Goal: Task Accomplishment & Management: Use online tool/utility

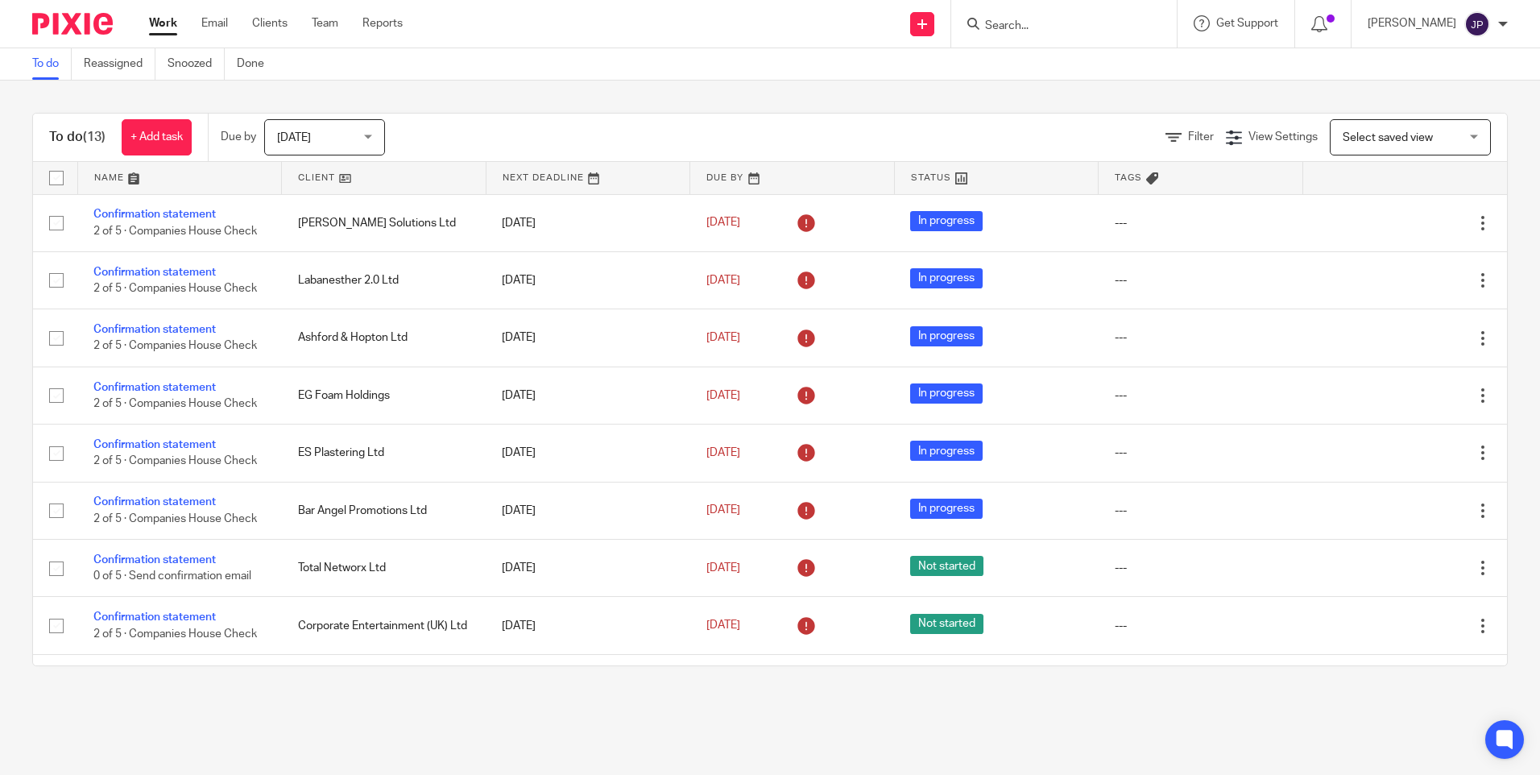
scroll to position [276, 0]
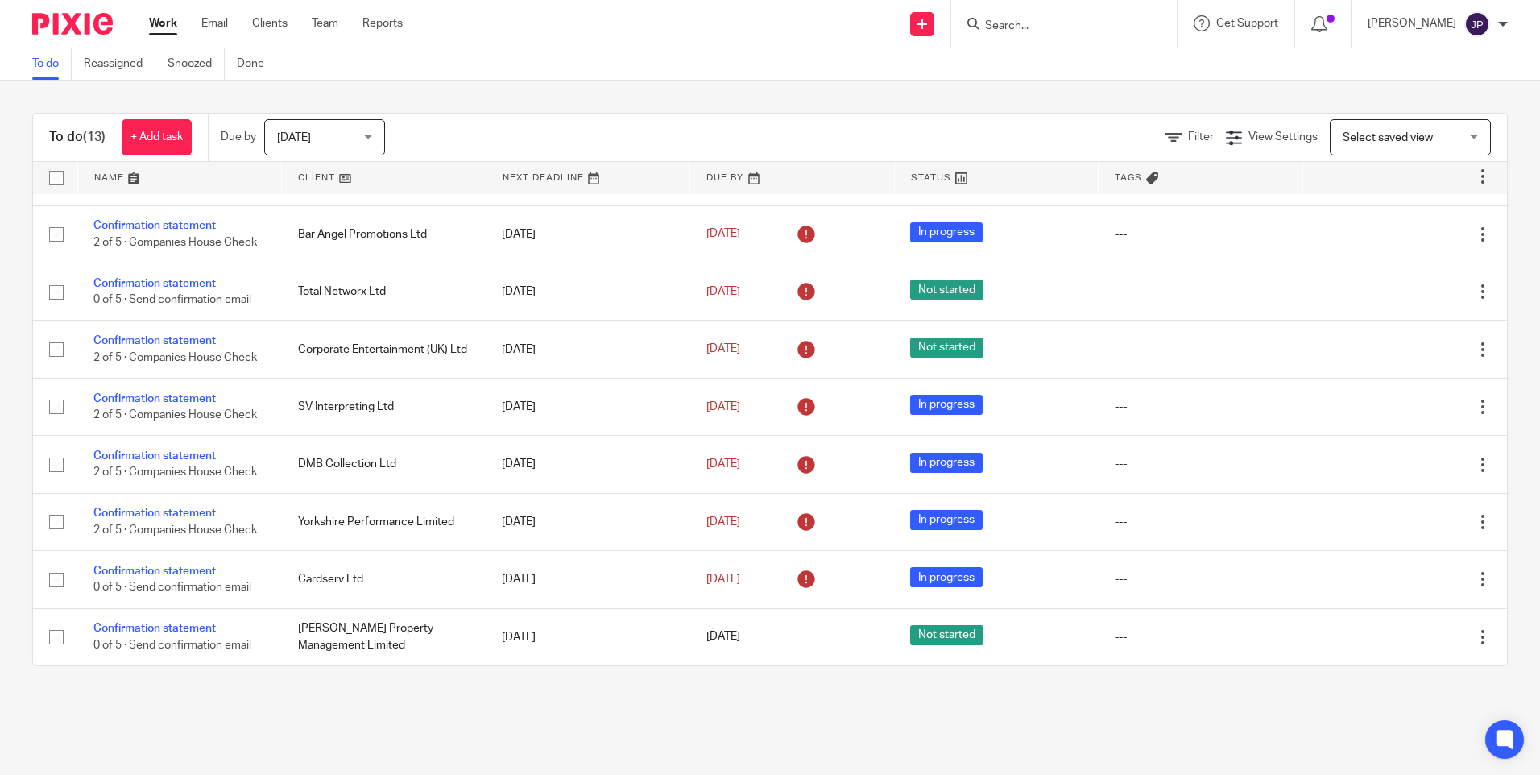
click at [1064, 25] on input "Search" at bounding box center [1055, 26] width 145 height 14
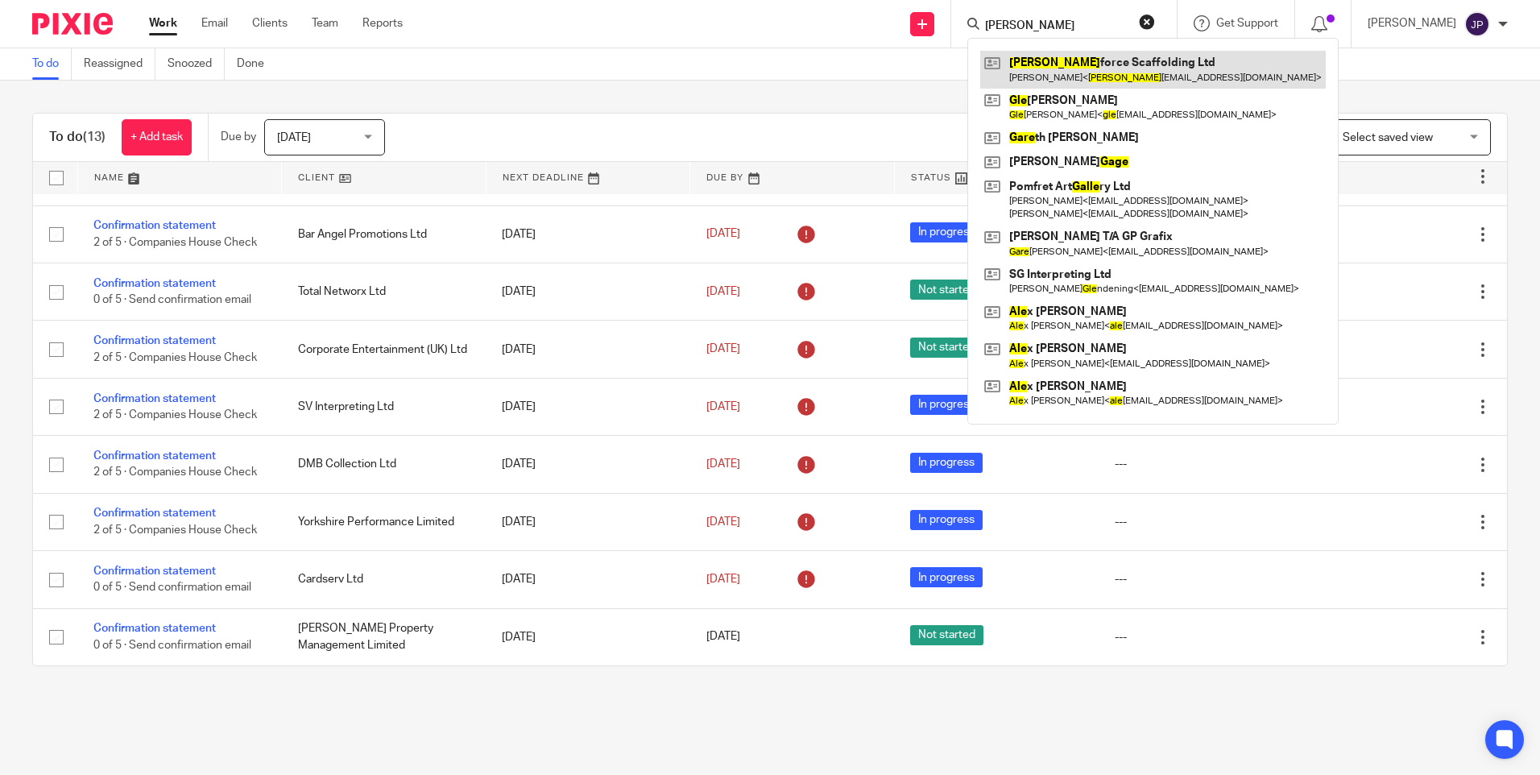
type input "gale"
click at [1084, 71] on link at bounding box center [1153, 69] width 346 height 37
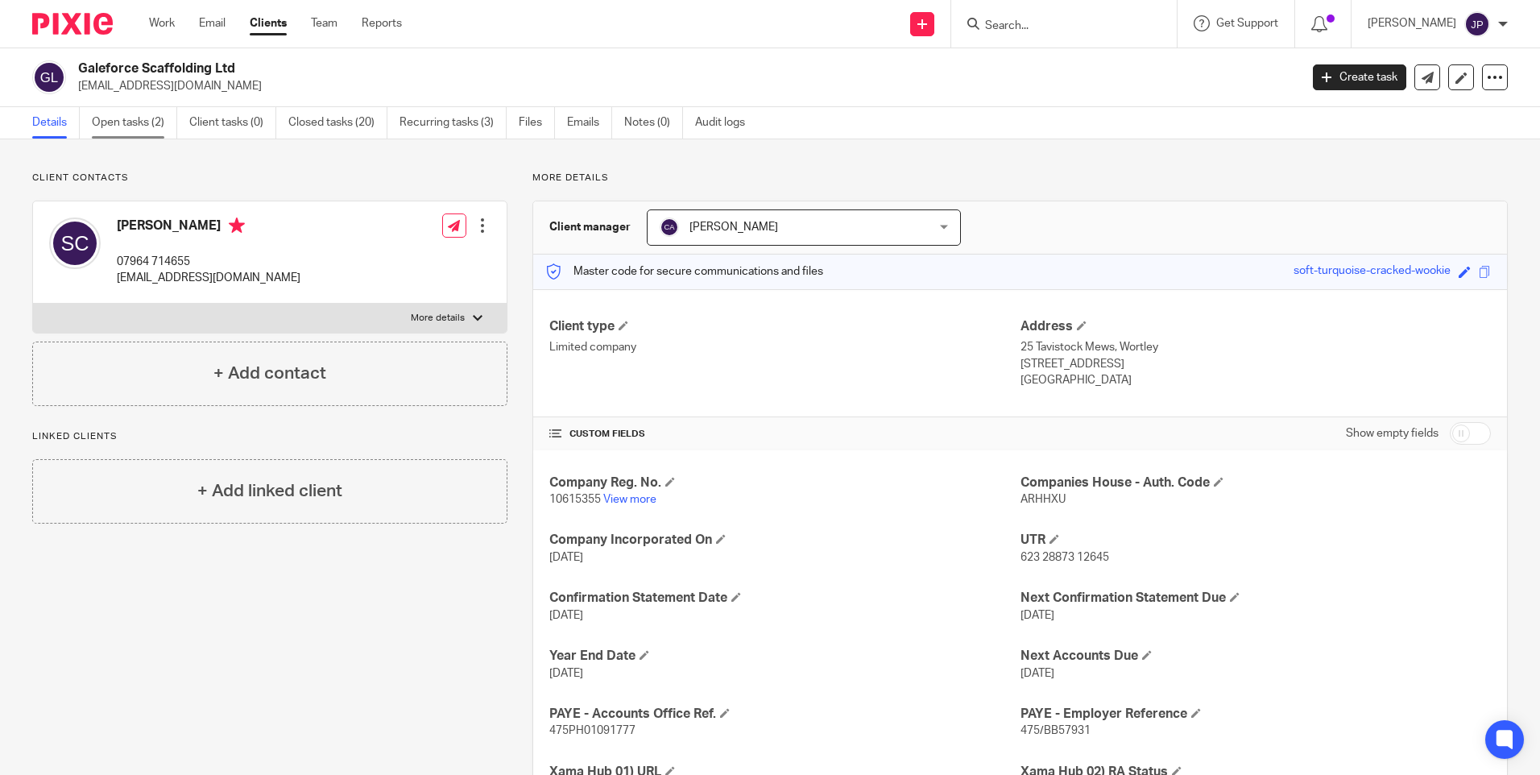
click at [143, 120] on link "Open tasks (2)" at bounding box center [134, 122] width 85 height 31
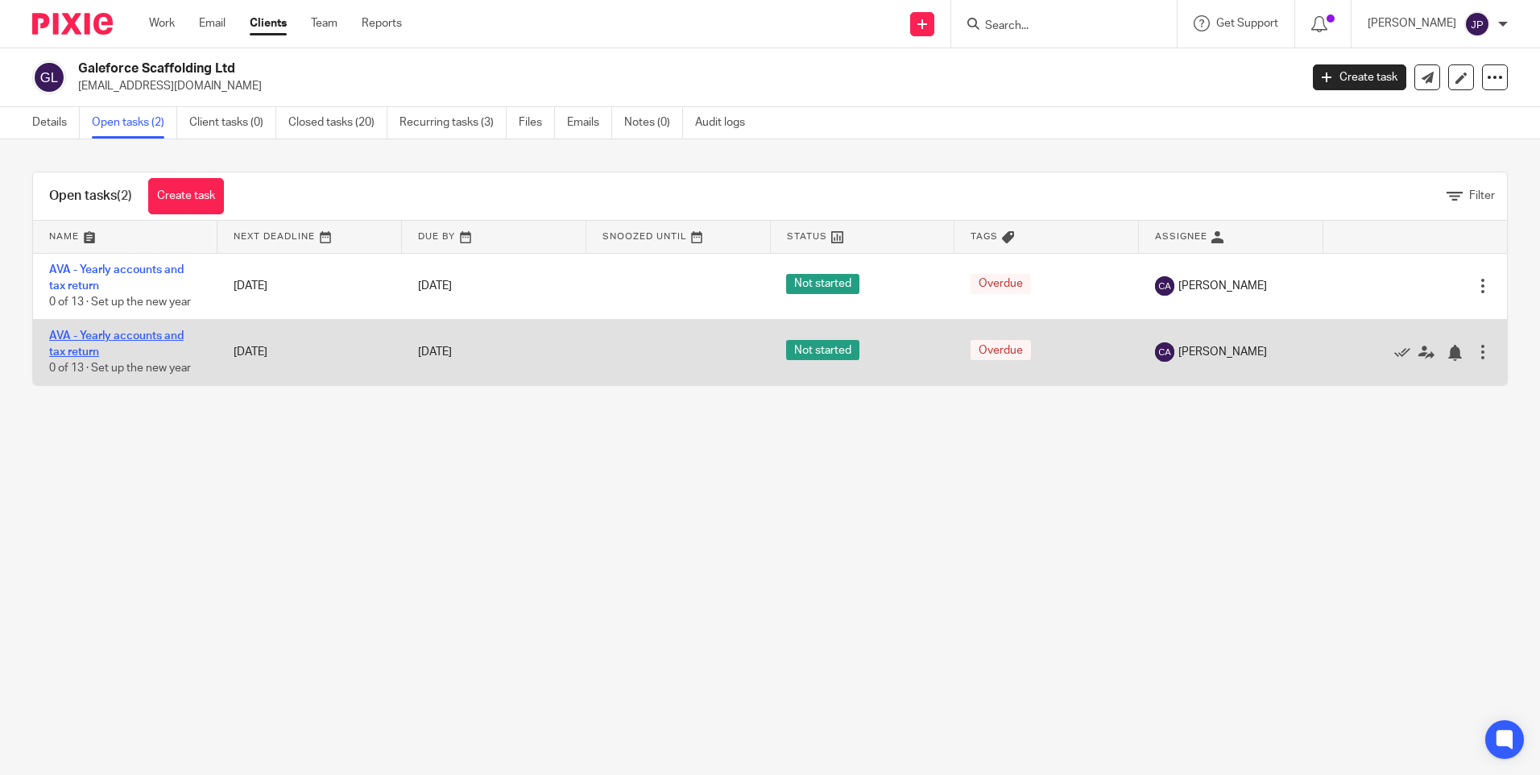
click at [118, 333] on link "AVA - Yearly accounts and tax return" at bounding box center [116, 343] width 134 height 27
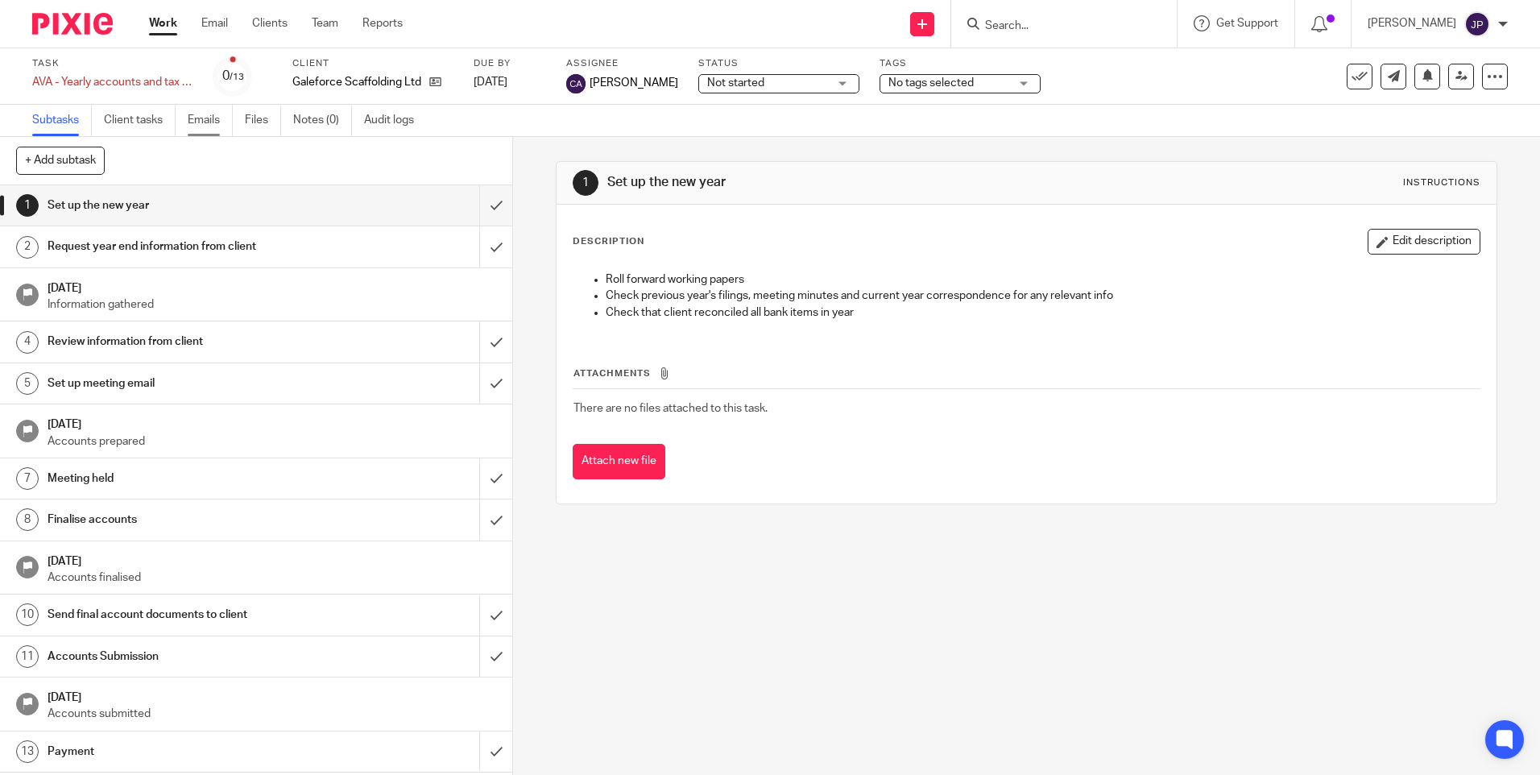
click at [212, 119] on link "Emails" at bounding box center [210, 120] width 45 height 31
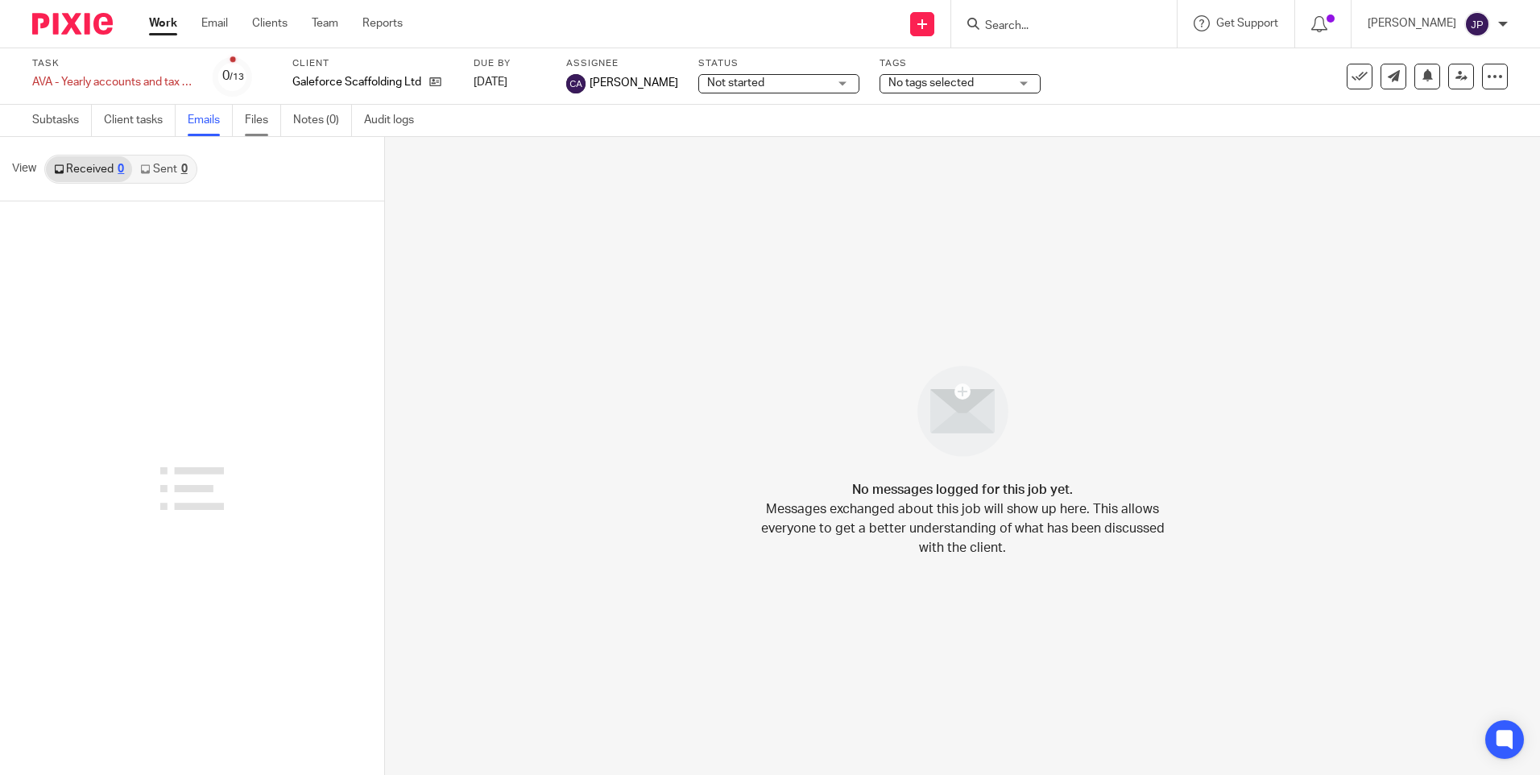
click at [264, 116] on link "Files" at bounding box center [263, 120] width 36 height 31
